Goal: Task Accomplishment & Management: Manage account settings

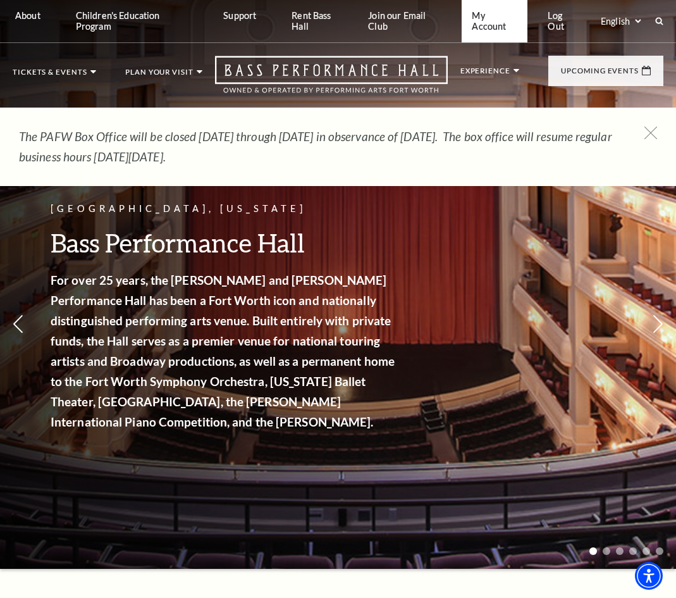
click at [497, 27] on link "My Account" at bounding box center [495, 21] width 66 height 42
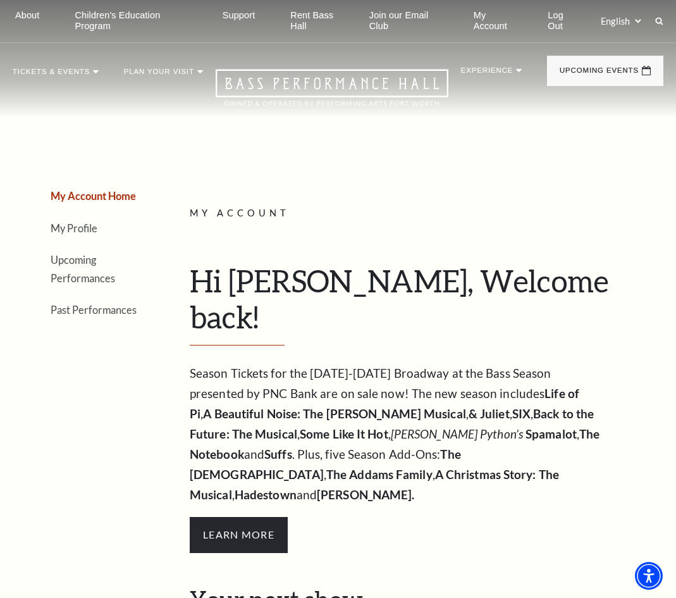
scroll to position [1, 0]
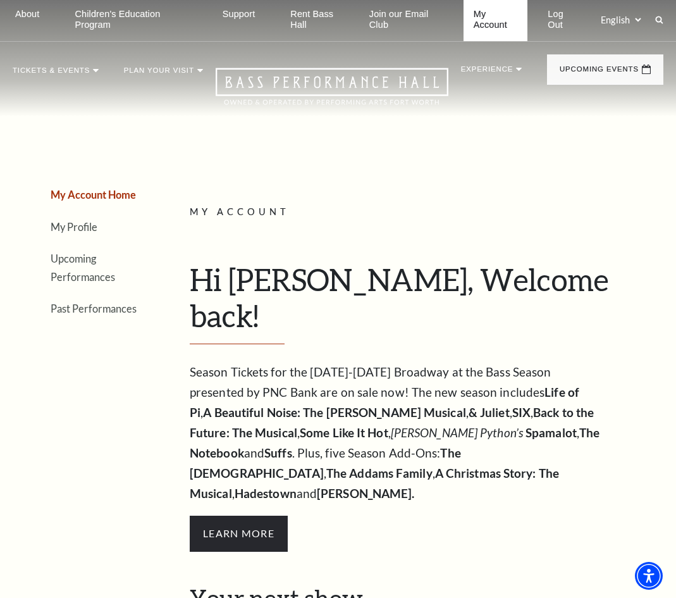
click at [493, 17] on link "My Account" at bounding box center [496, 20] width 65 height 42
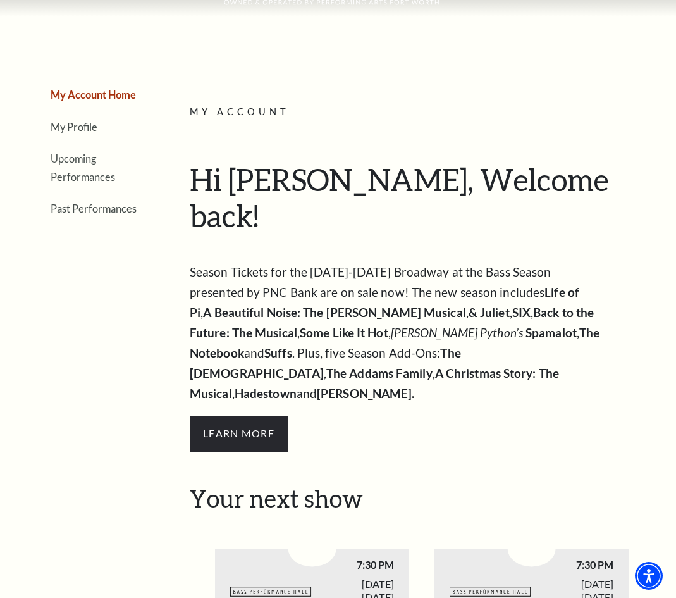
scroll to position [16, 0]
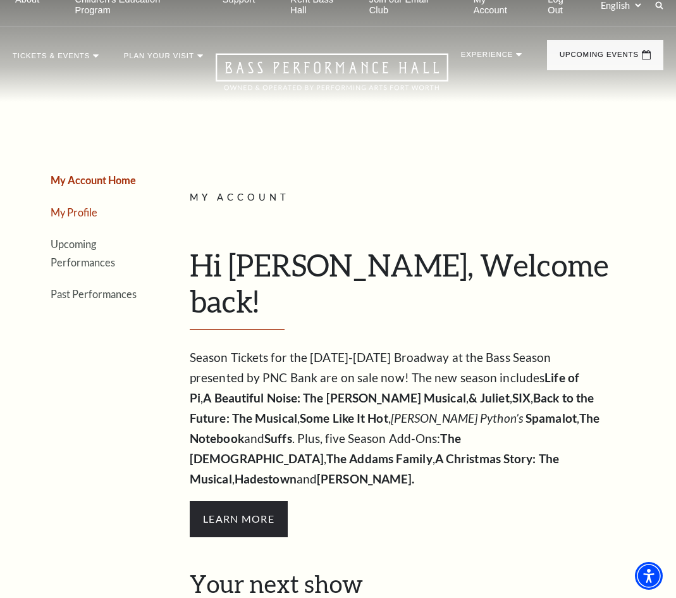
click at [78, 212] on link "My Profile" at bounding box center [74, 212] width 47 height 12
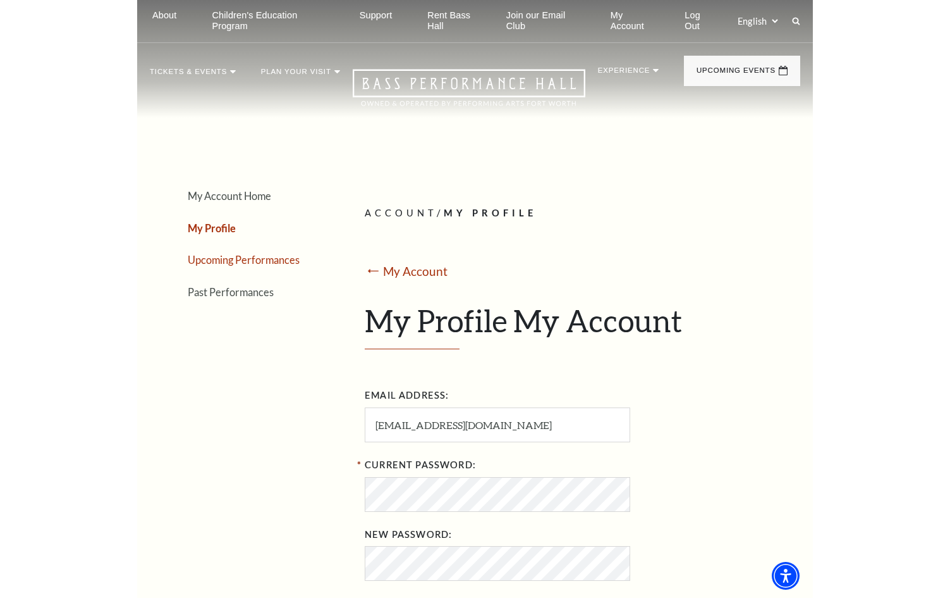
scroll to position [0, 0]
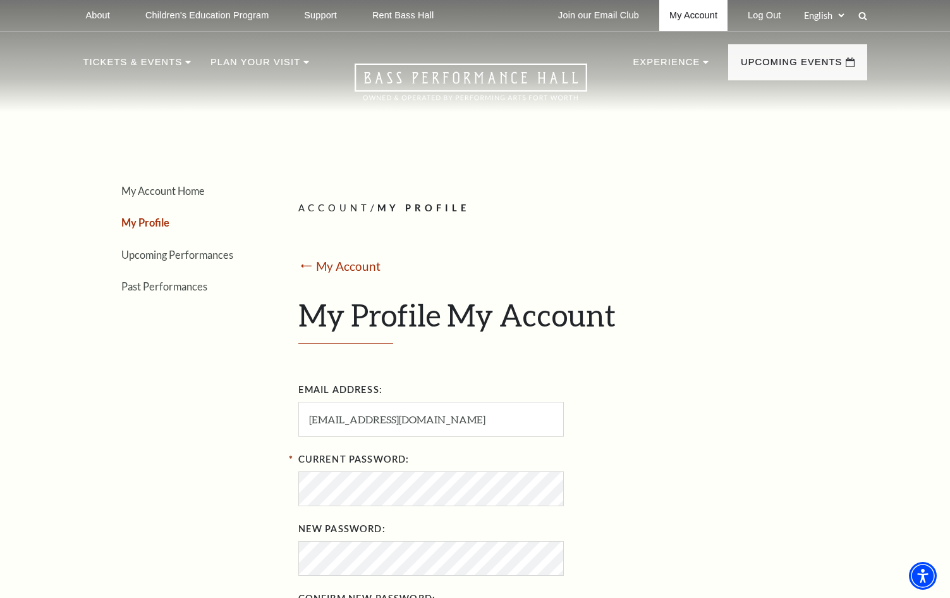
click at [675, 20] on link "My Account" at bounding box center [694, 15] width 68 height 31
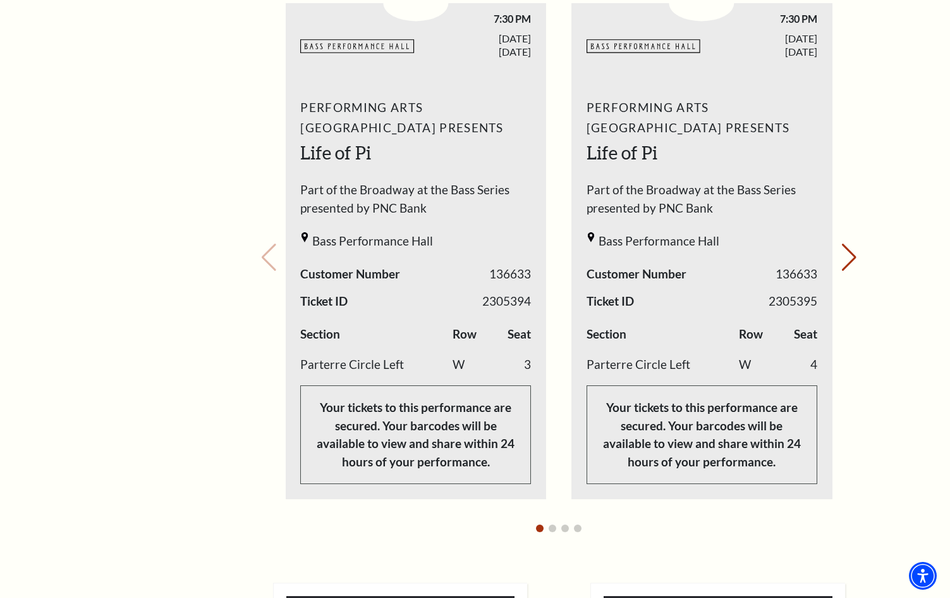
scroll to position [603, 0]
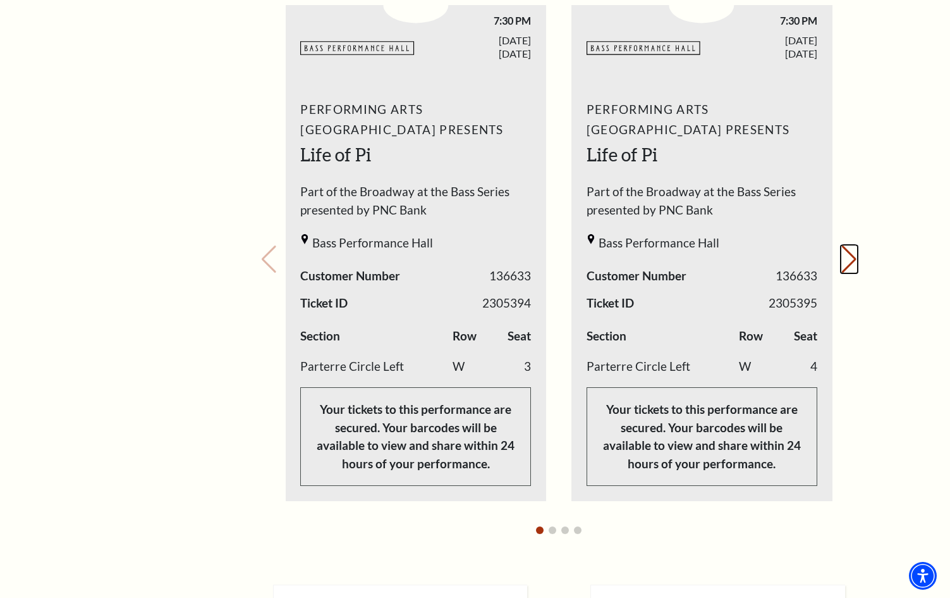
click at [844, 245] on button "Next slide." at bounding box center [849, 259] width 17 height 28
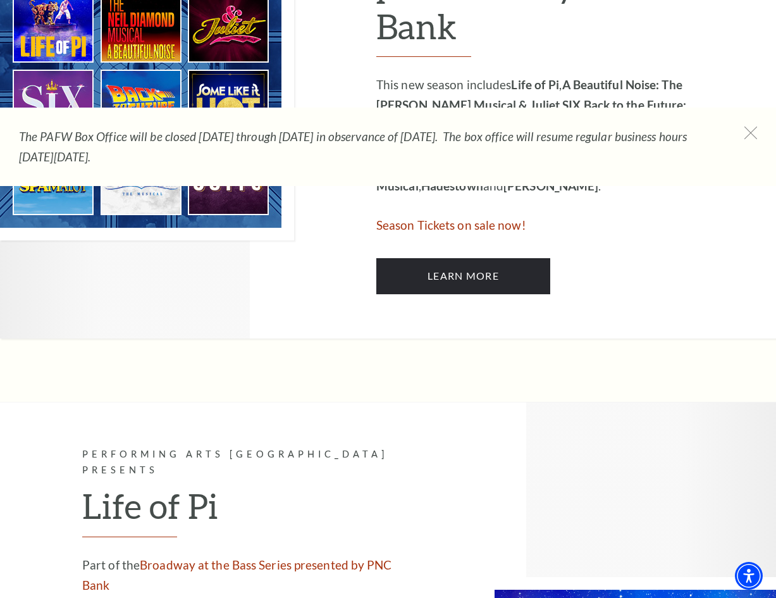
scroll to position [809, 0]
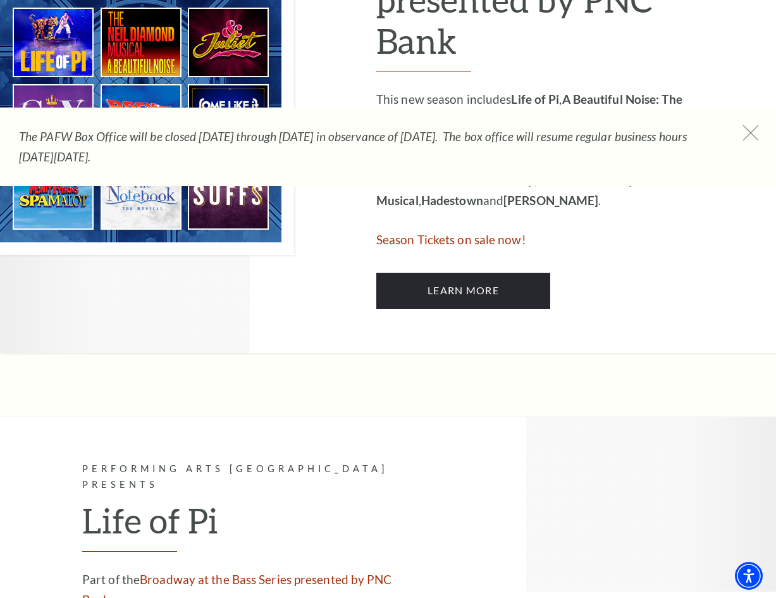
click at [749, 130] on icon at bounding box center [751, 133] width 16 height 16
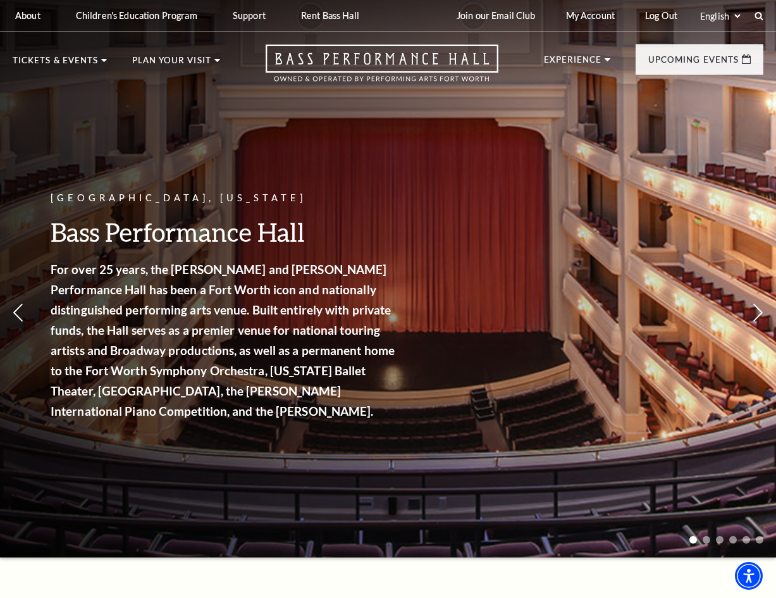
scroll to position [0, 0]
click at [586, 14] on link "My Account" at bounding box center [590, 15] width 69 height 31
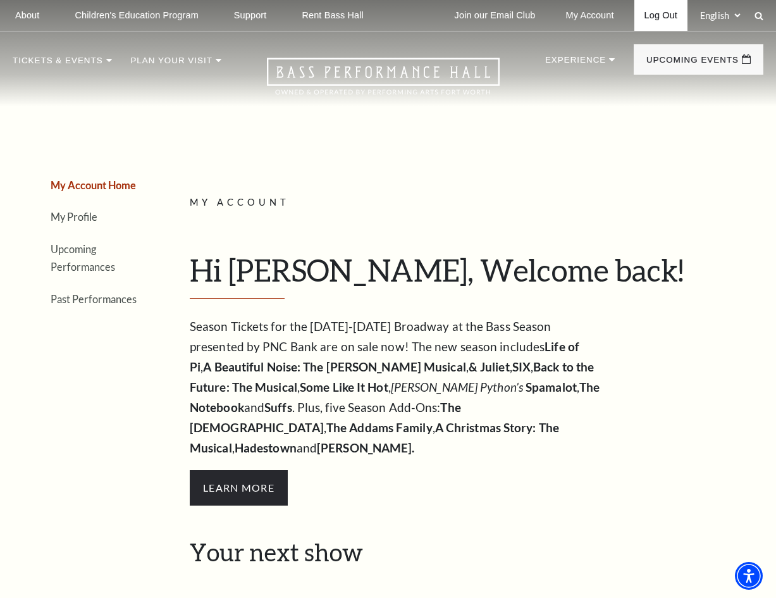
click at [643, 14] on link "Log Out" at bounding box center [660, 15] width 53 height 31
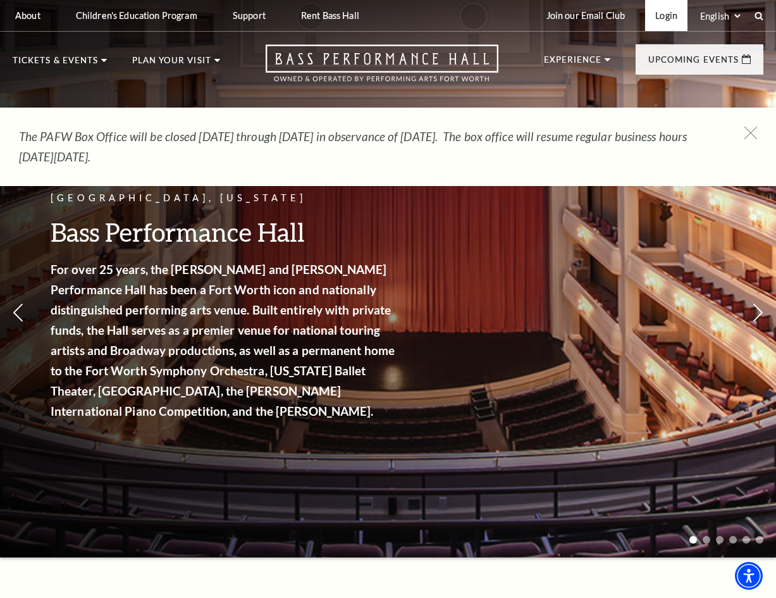
click at [661, 15] on link "Login" at bounding box center [666, 15] width 42 height 31
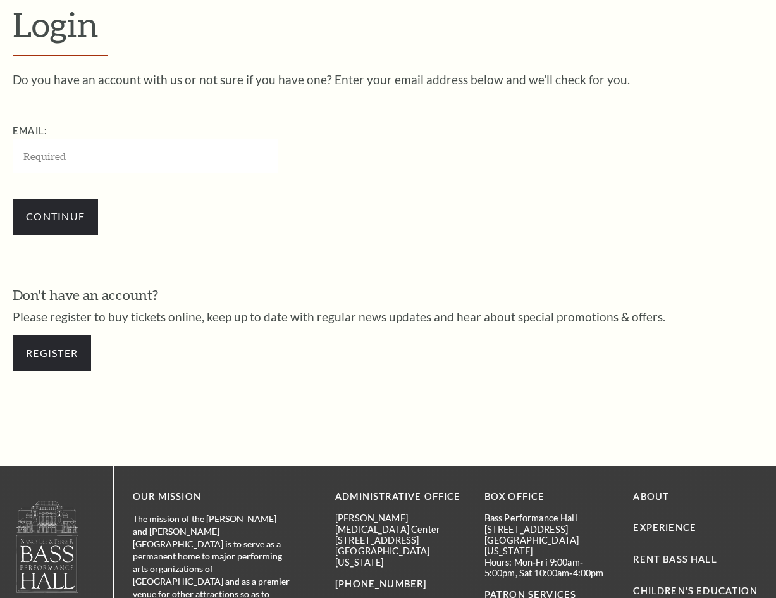
scroll to position [331, 0]
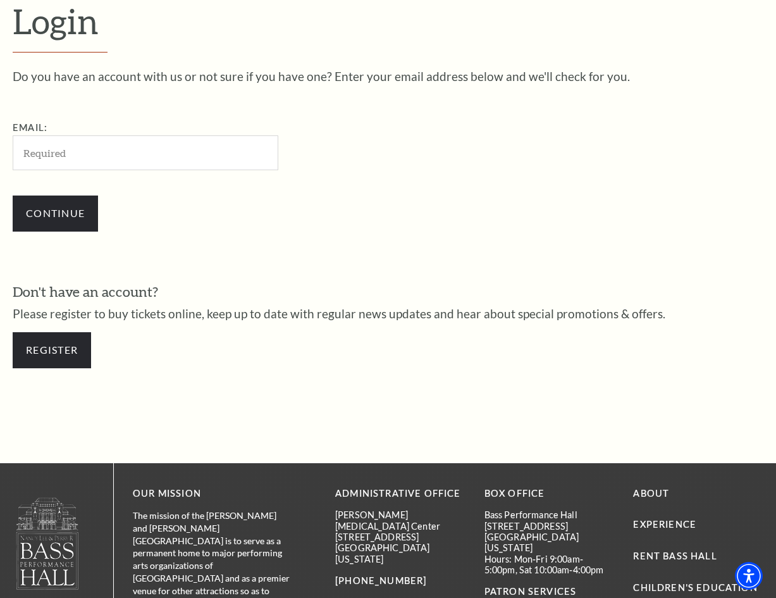
click at [118, 264] on div "Do you have an account with us or not sure if you have one? Enter your email ad…" at bounding box center [388, 225] width 751 height 310
click at [128, 164] on input "Email:" at bounding box center [146, 152] width 266 height 35
type input "[EMAIL_ADDRESS][DOMAIN_NAME]"
click at [55, 212] on input "Continue" at bounding box center [55, 212] width 85 height 35
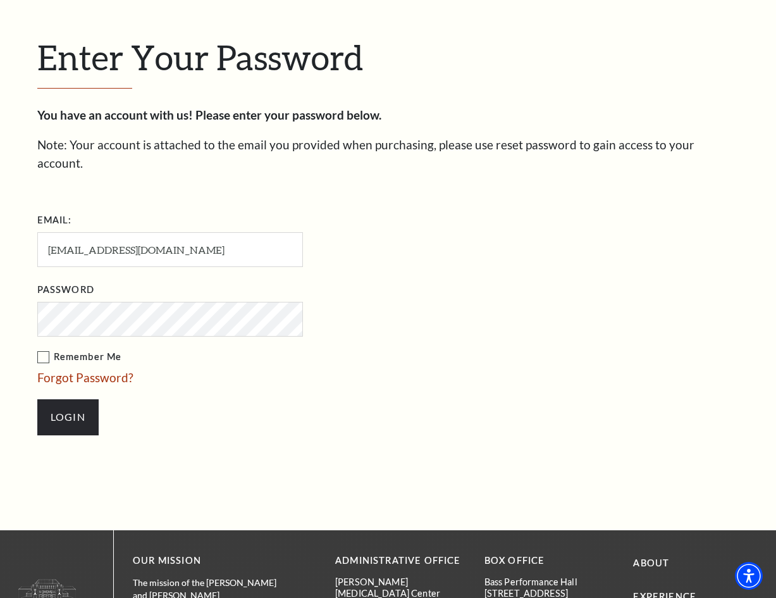
click at [68, 399] on input "Login" at bounding box center [67, 416] width 61 height 35
